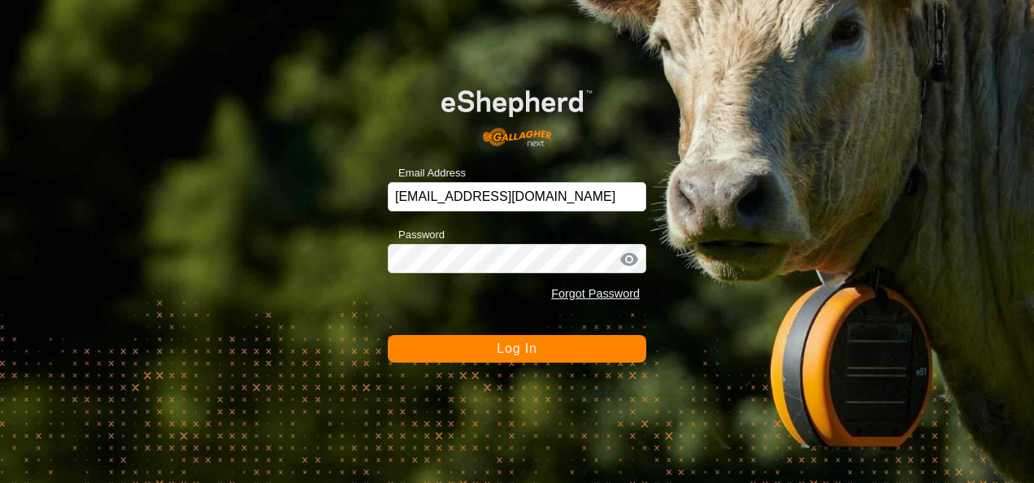
click at [579, 352] on button "Log In" at bounding box center [517, 349] width 258 height 28
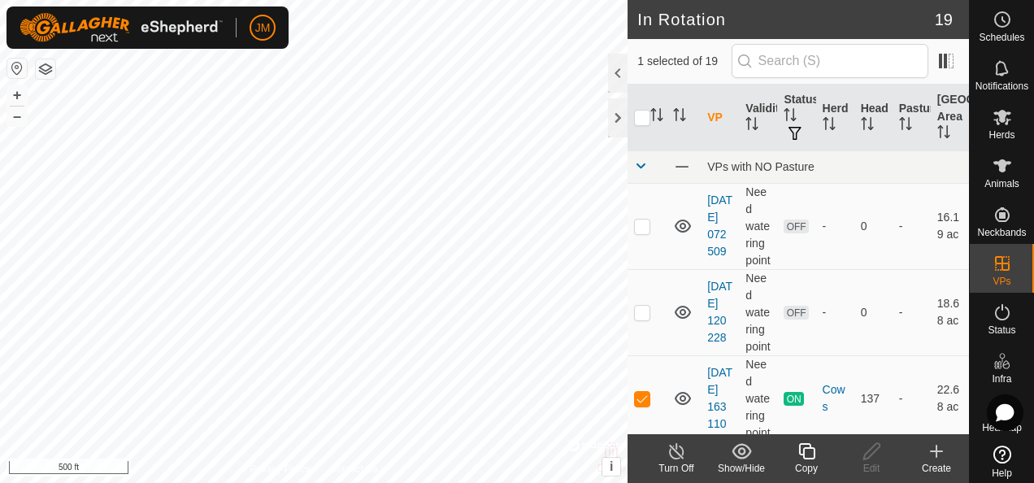
checkbox input "true"
checkbox input "false"
click at [869, 453] on icon at bounding box center [871, 451] width 20 height 20
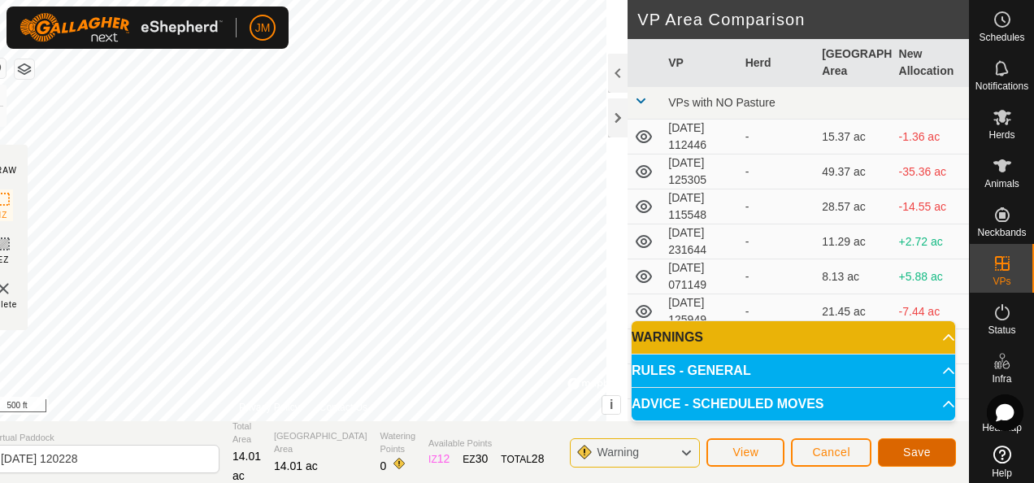
click at [912, 449] on span "Save" at bounding box center [917, 451] width 28 height 13
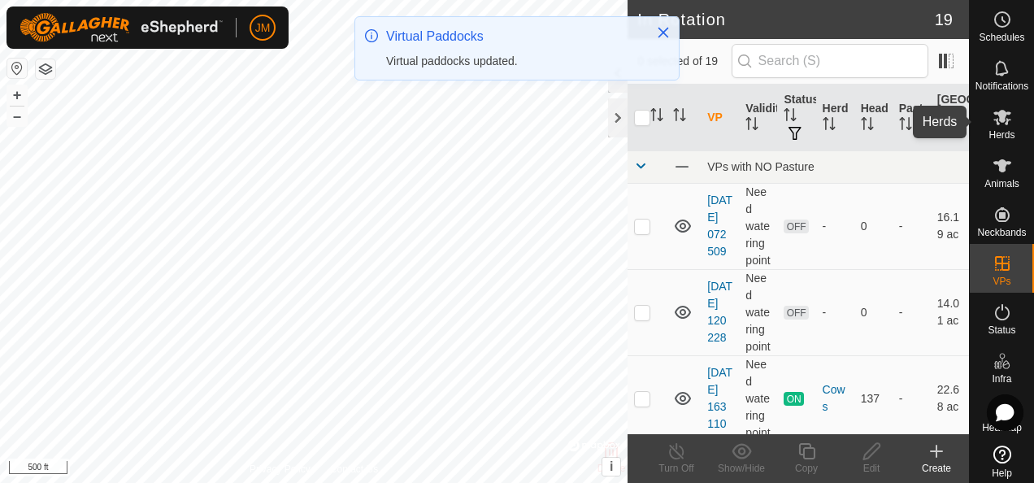
click at [997, 130] on span "Herds" at bounding box center [1001, 135] width 26 height 10
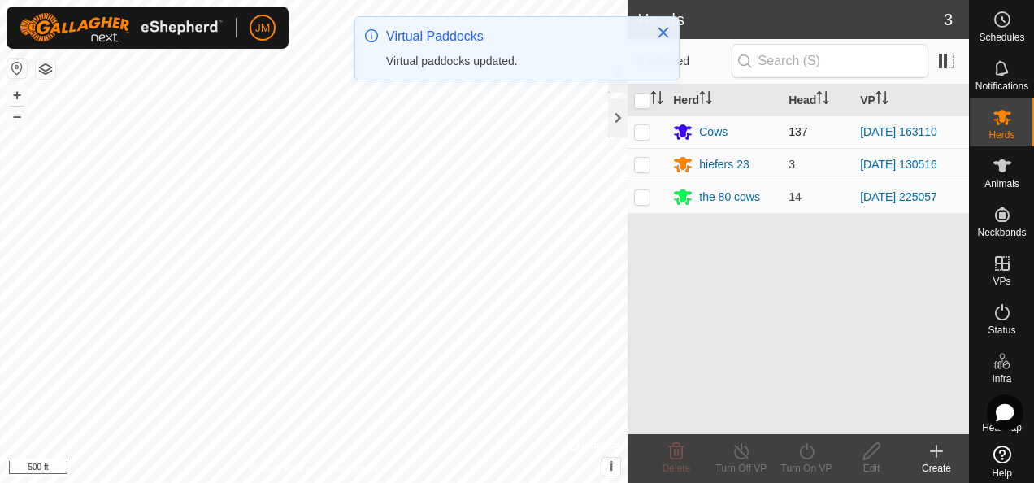
click at [642, 133] on p-checkbox at bounding box center [642, 131] width 16 height 13
checkbox input "true"
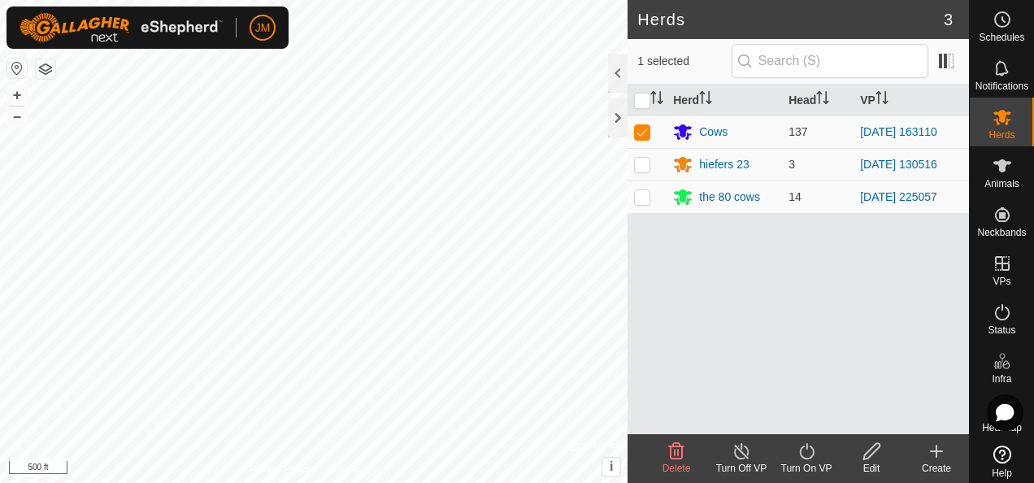
click at [816, 458] on turn-on-svg-icon at bounding box center [806, 451] width 65 height 20
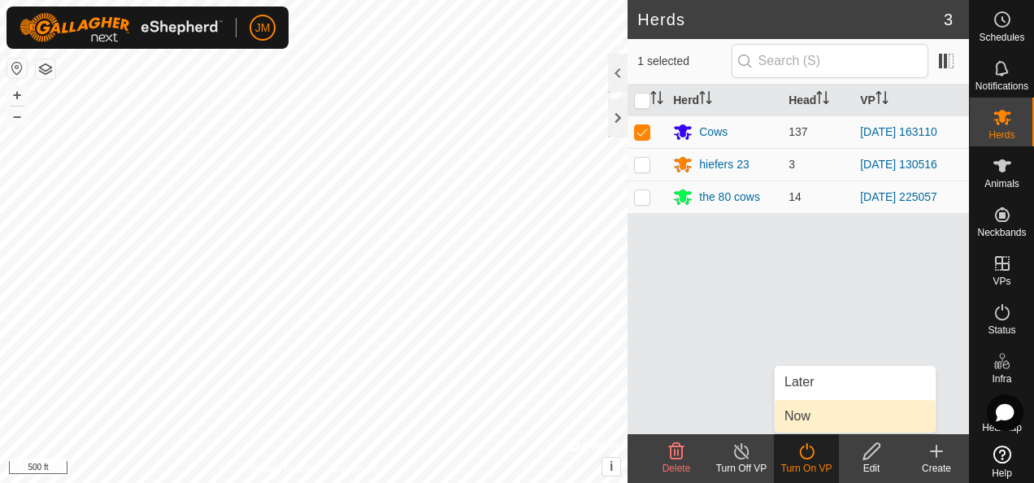
click at [810, 416] on link "Now" at bounding box center [854, 416] width 161 height 33
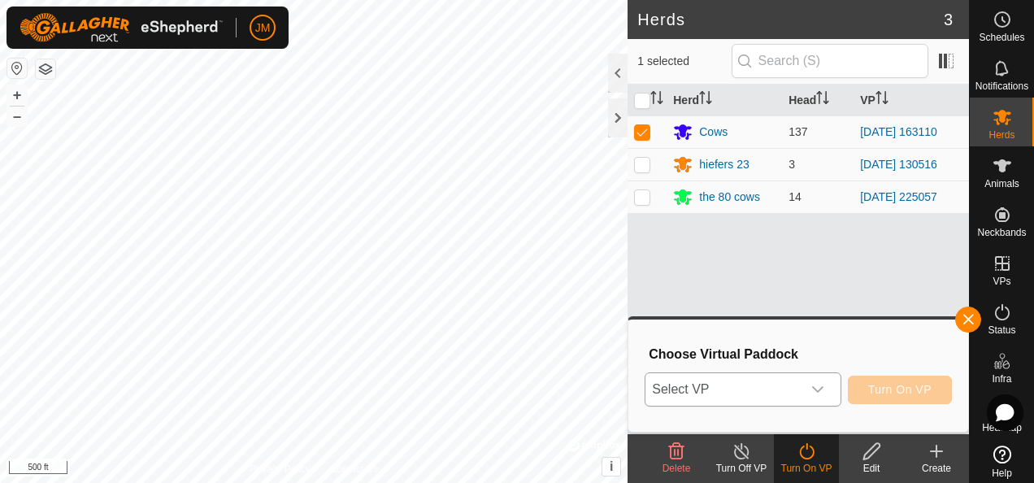
click at [824, 388] on icon "dropdown trigger" at bounding box center [817, 389] width 13 height 13
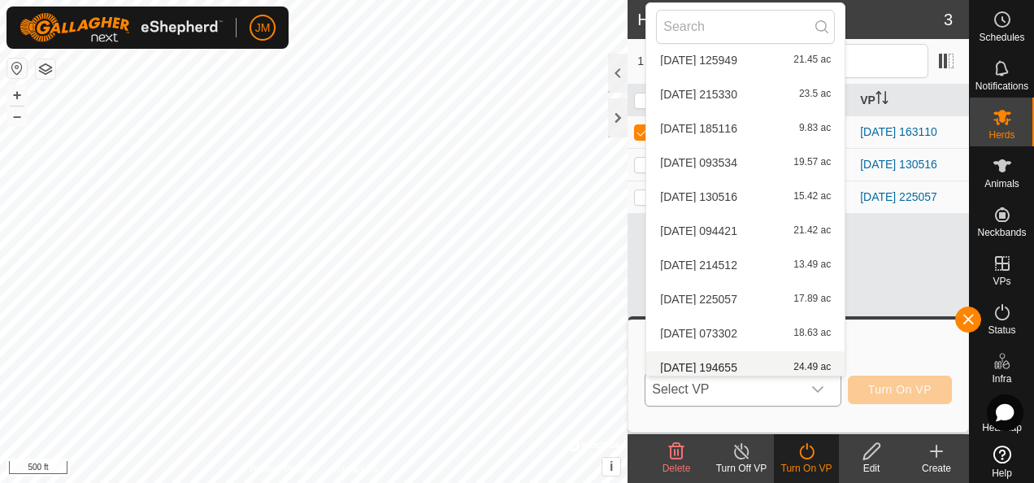
scroll to position [359, 0]
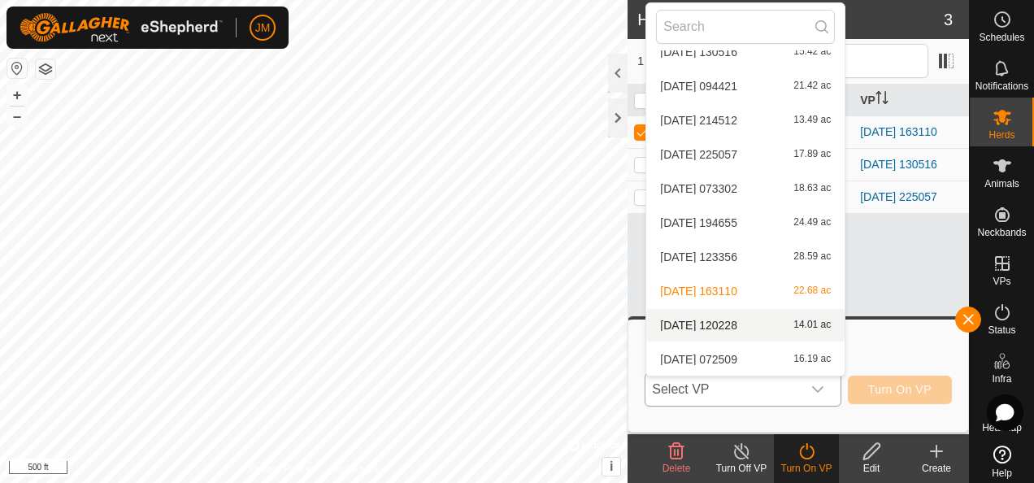
click at [743, 322] on li "[DATE] [DATE] 14.01 ac" at bounding box center [745, 325] width 198 height 33
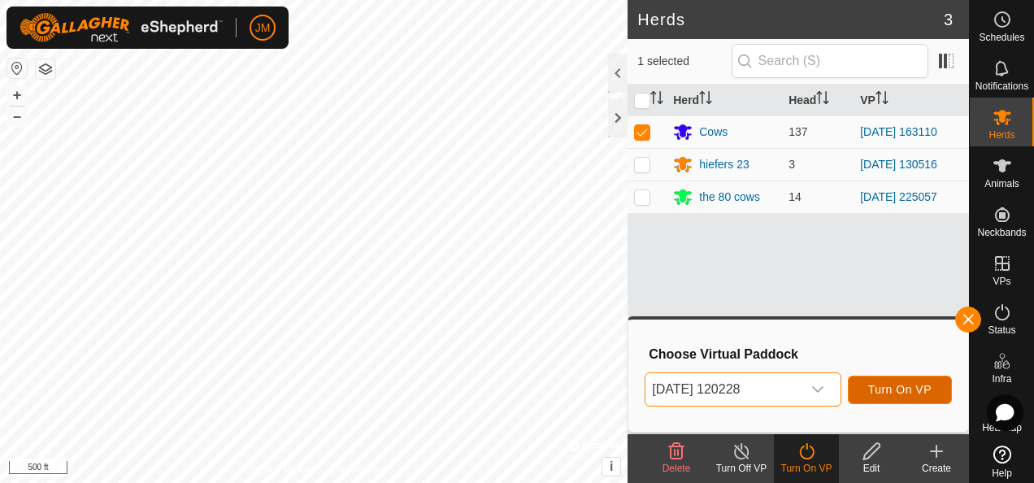
click at [904, 395] on span "Turn On VP" at bounding box center [899, 389] width 63 height 13
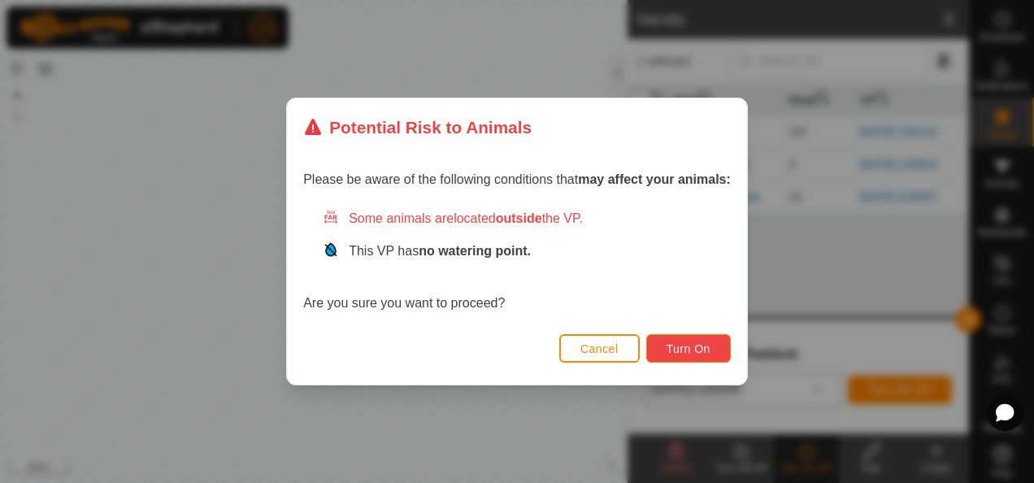
click at [678, 342] on span "Turn On" at bounding box center [688, 348] width 44 height 13
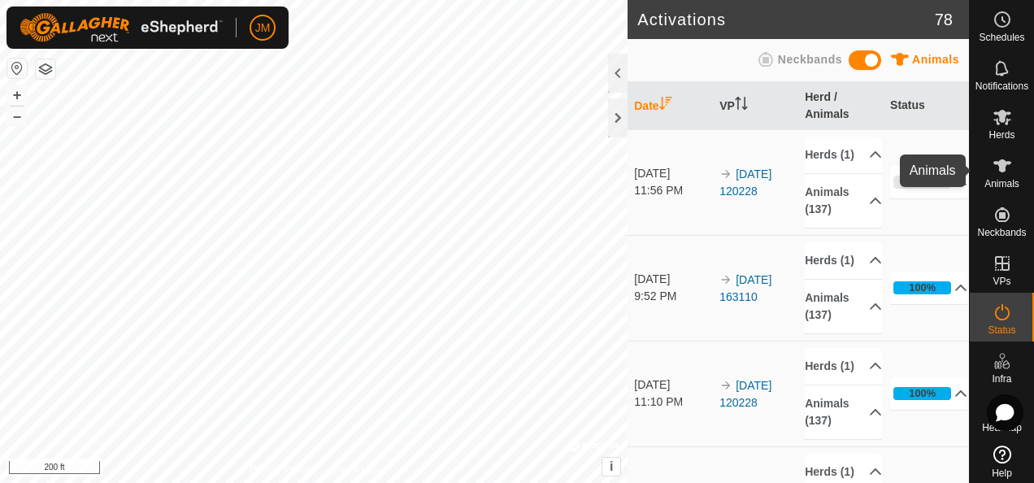
click at [992, 167] on icon at bounding box center [1002, 166] width 20 height 20
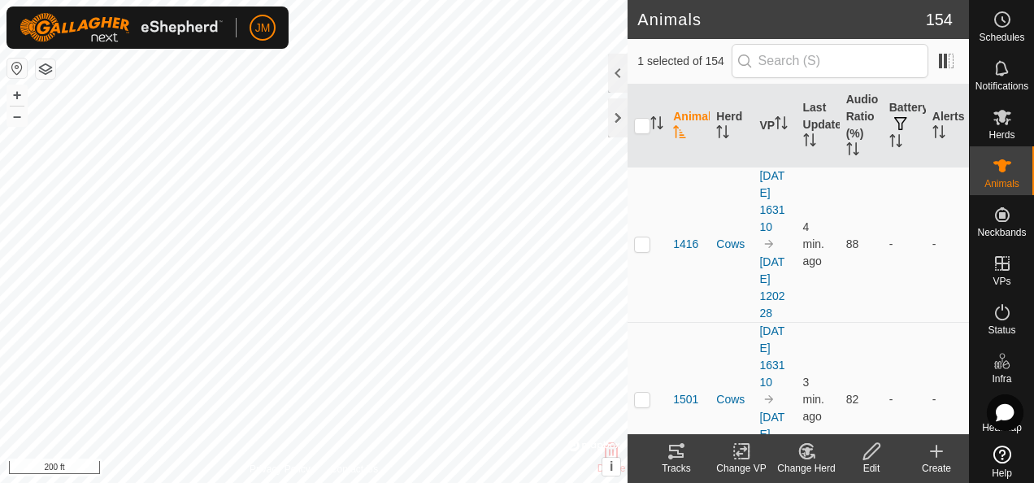
click at [674, 453] on icon at bounding box center [676, 451] width 20 height 20
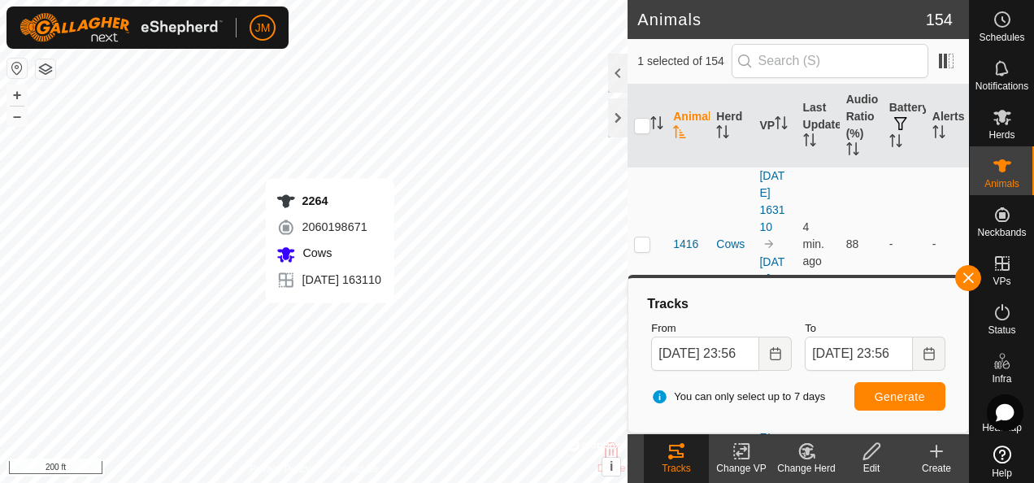
checkbox input "false"
checkbox input "true"
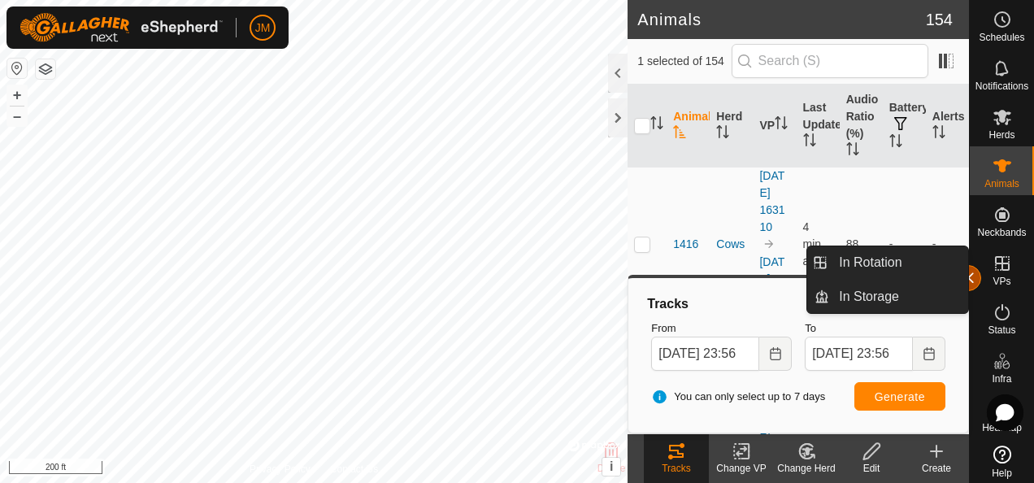
click at [970, 273] on button "button" at bounding box center [968, 278] width 26 height 26
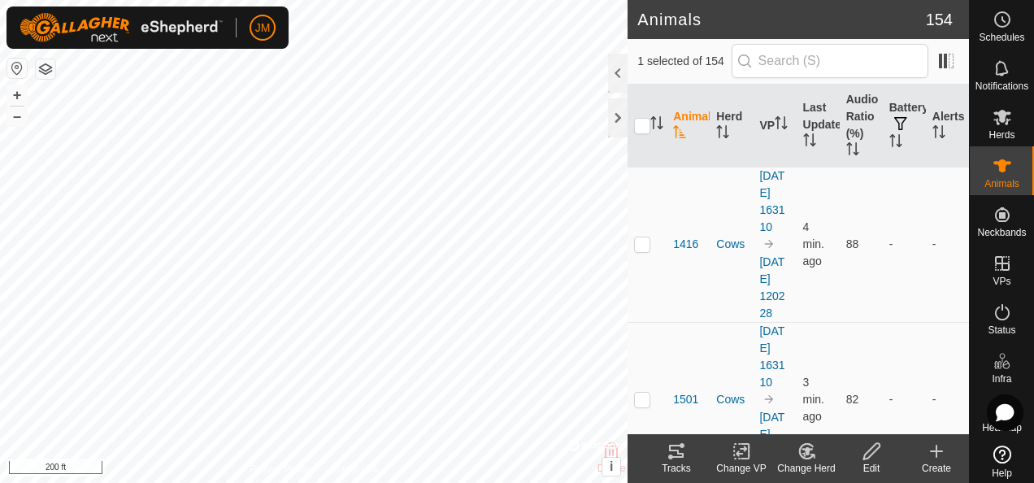
click at [683, 460] on icon at bounding box center [676, 451] width 20 height 20
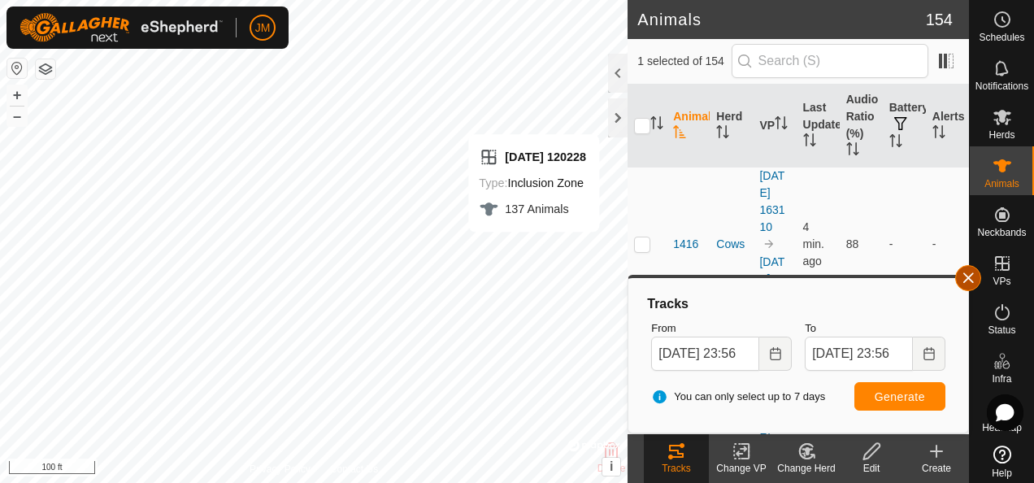
click at [975, 280] on button "button" at bounding box center [968, 278] width 26 height 26
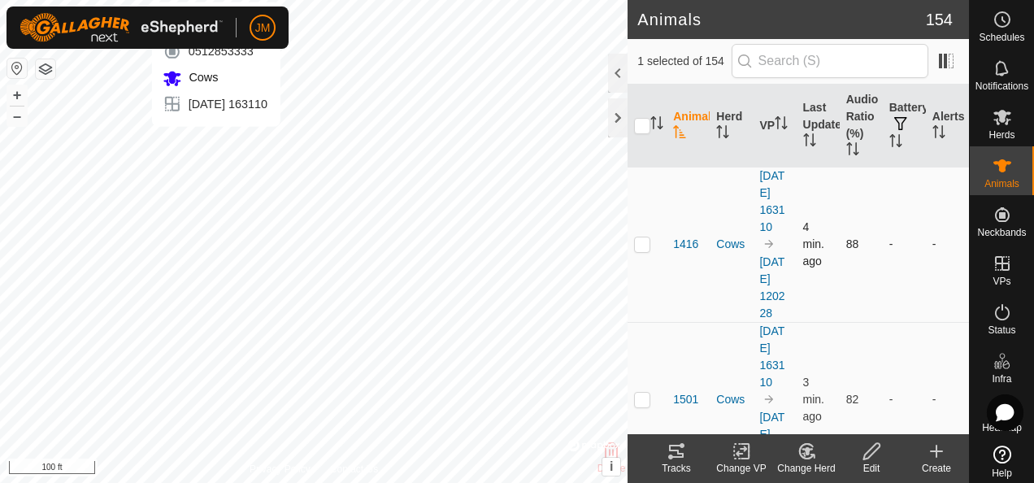
checkbox input "true"
checkbox input "false"
click at [678, 445] on icon at bounding box center [676, 450] width 15 height 13
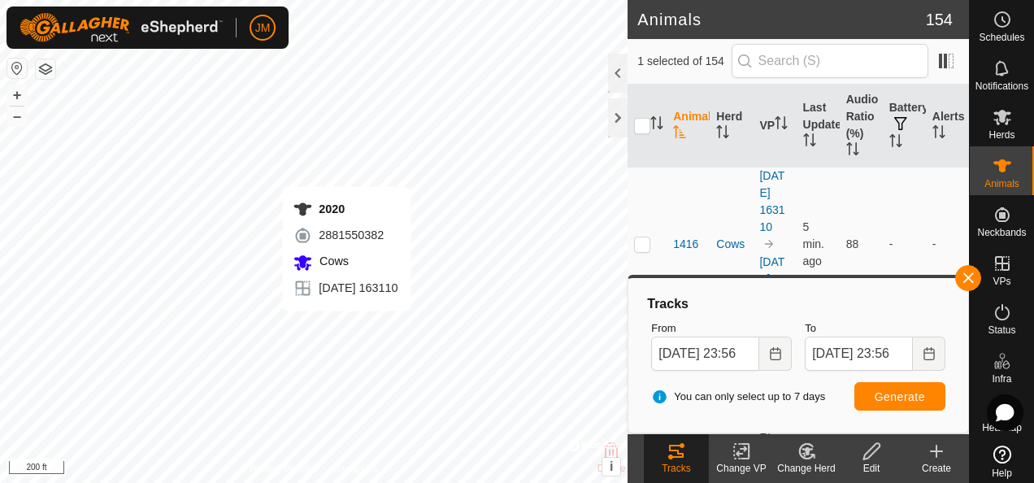
checkbox input "false"
checkbox input "true"
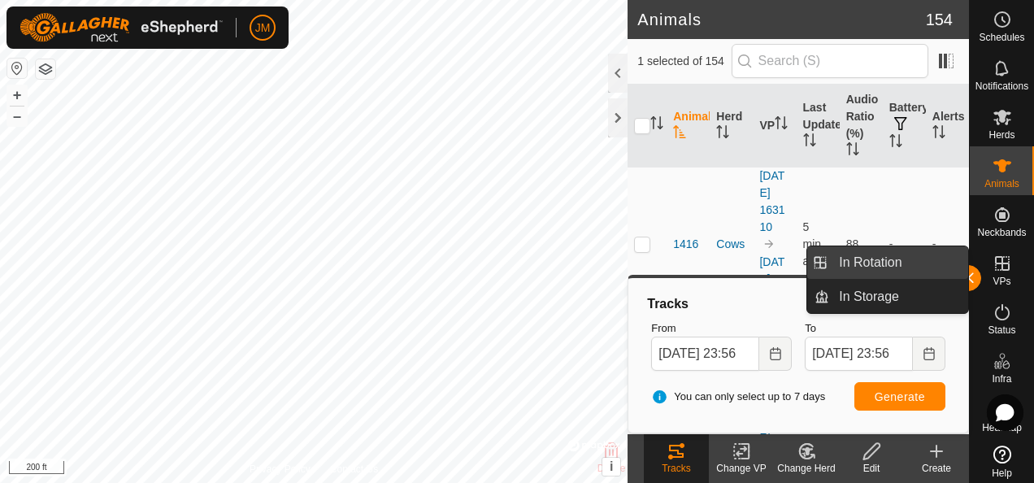
click at [967, 276] on link "In Rotation" at bounding box center [898, 262] width 139 height 33
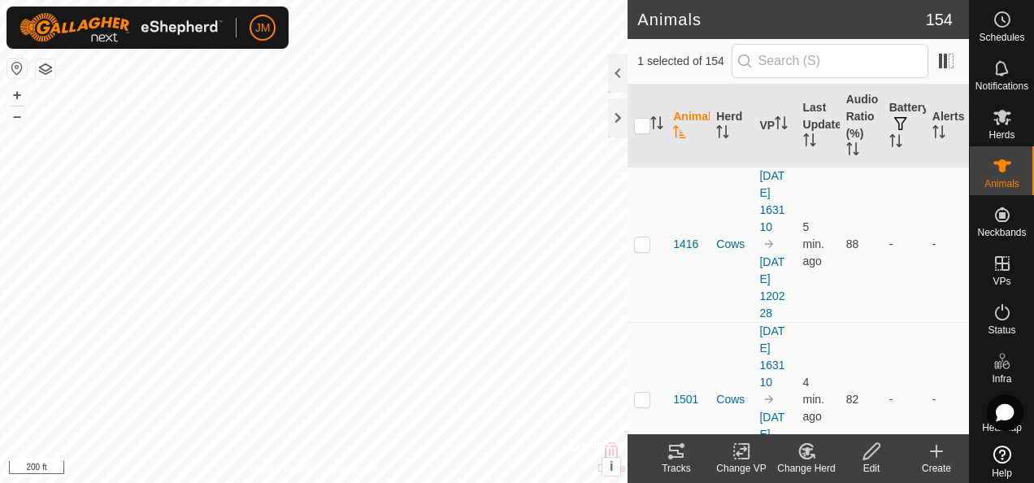
click at [682, 449] on icon at bounding box center [676, 451] width 20 height 20
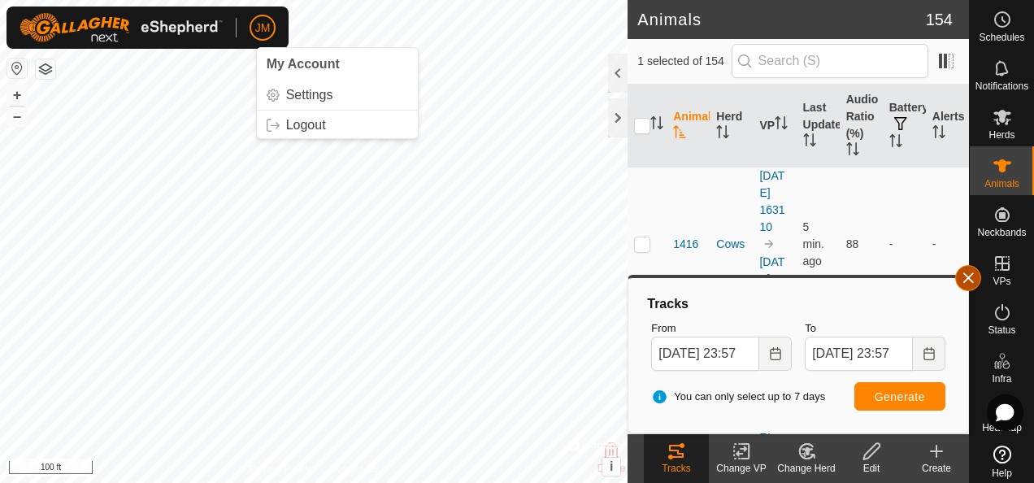
click at [966, 280] on button "button" at bounding box center [968, 278] width 26 height 26
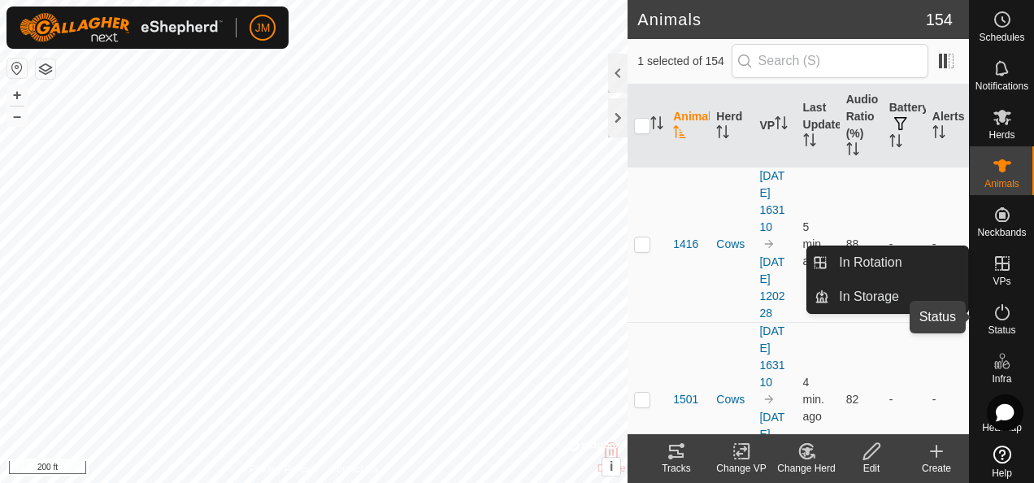
click at [1002, 317] on icon at bounding box center [1002, 312] width 20 height 20
